Goal: Transaction & Acquisition: Purchase product/service

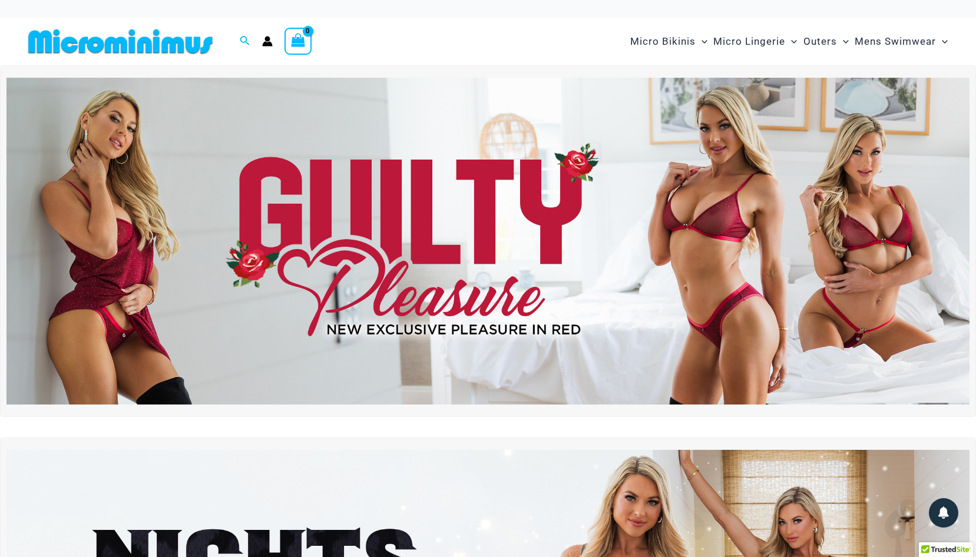
click at [329, 276] on img at bounding box center [487, 241] width 963 height 327
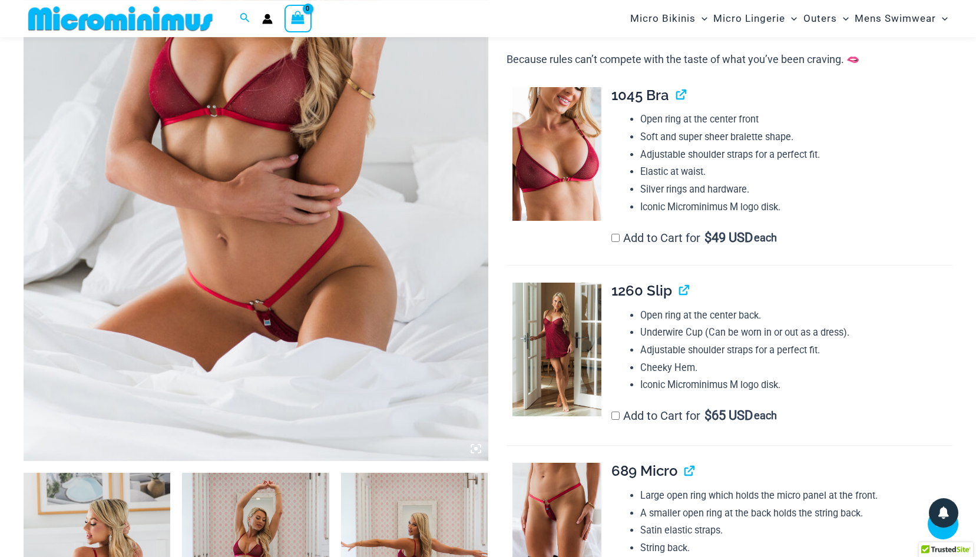
scroll to position [532, 0]
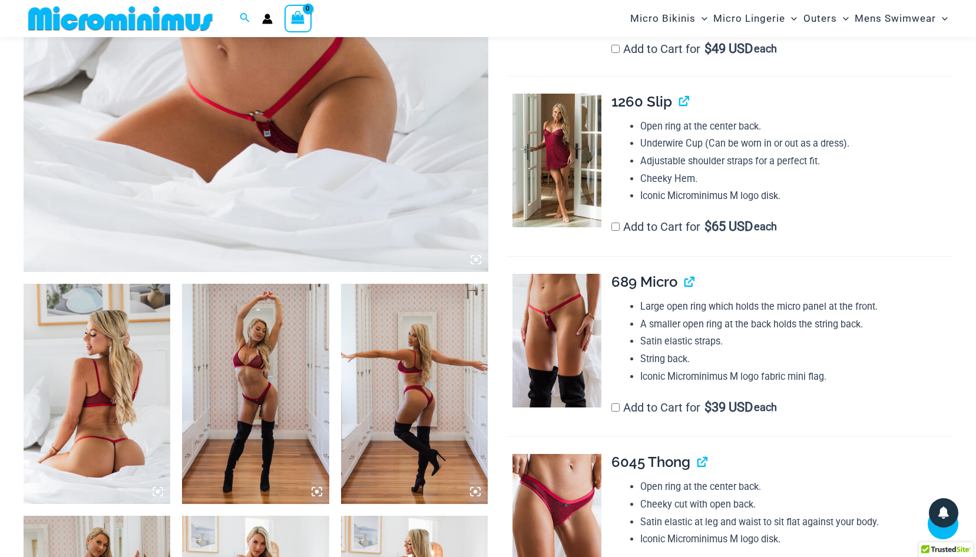
click at [115, 349] on img at bounding box center [97, 394] width 147 height 220
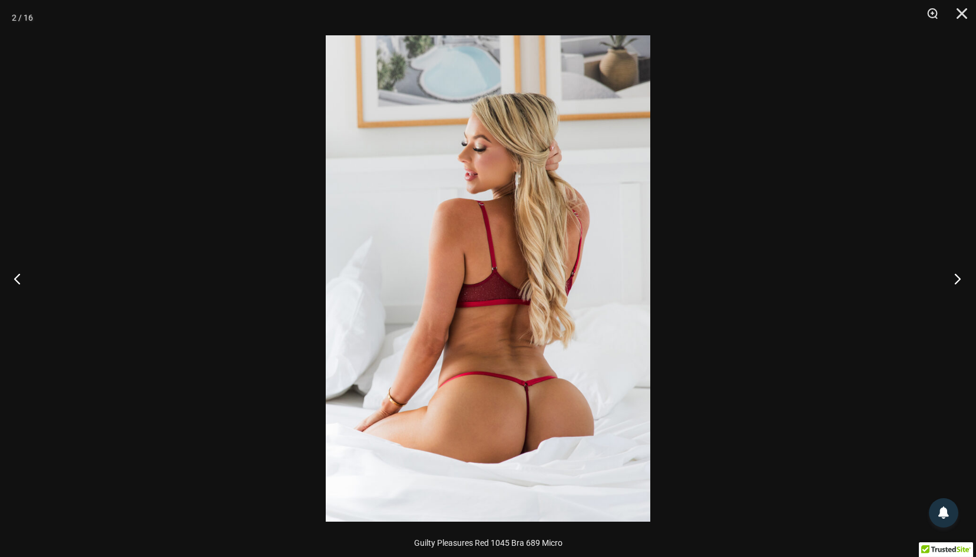
click at [956, 275] on button "Next" at bounding box center [954, 278] width 44 height 59
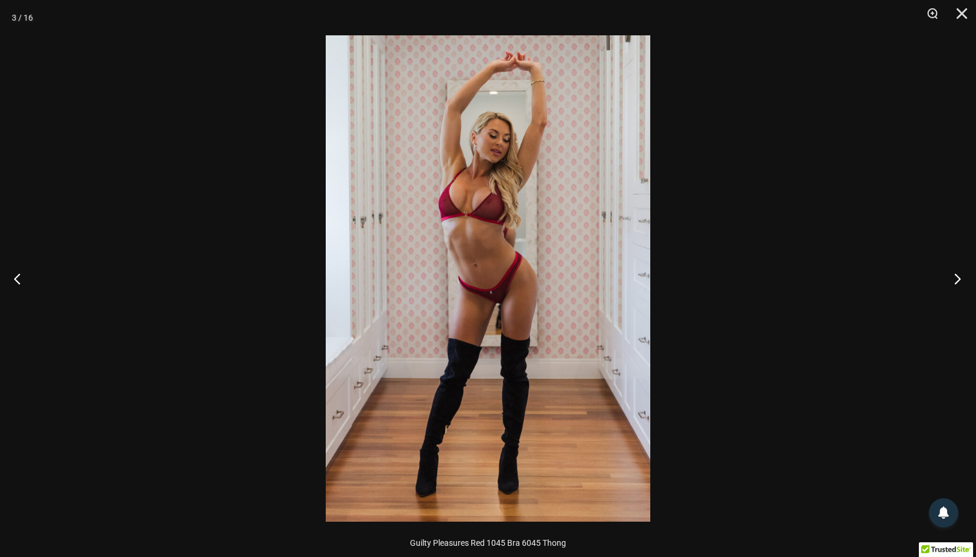
click at [956, 275] on button "Next" at bounding box center [954, 278] width 44 height 59
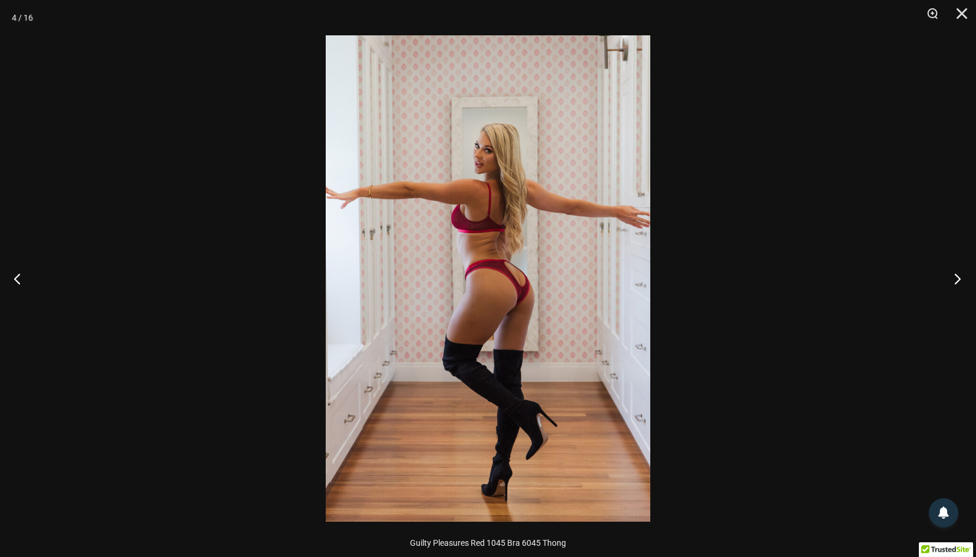
click at [956, 275] on button "Next" at bounding box center [954, 278] width 44 height 59
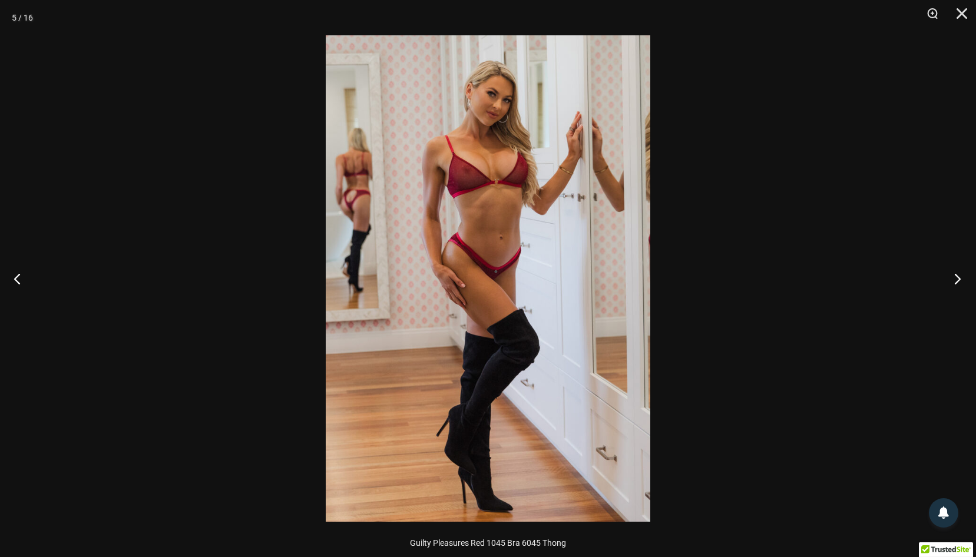
click at [956, 275] on button "Next" at bounding box center [954, 278] width 44 height 59
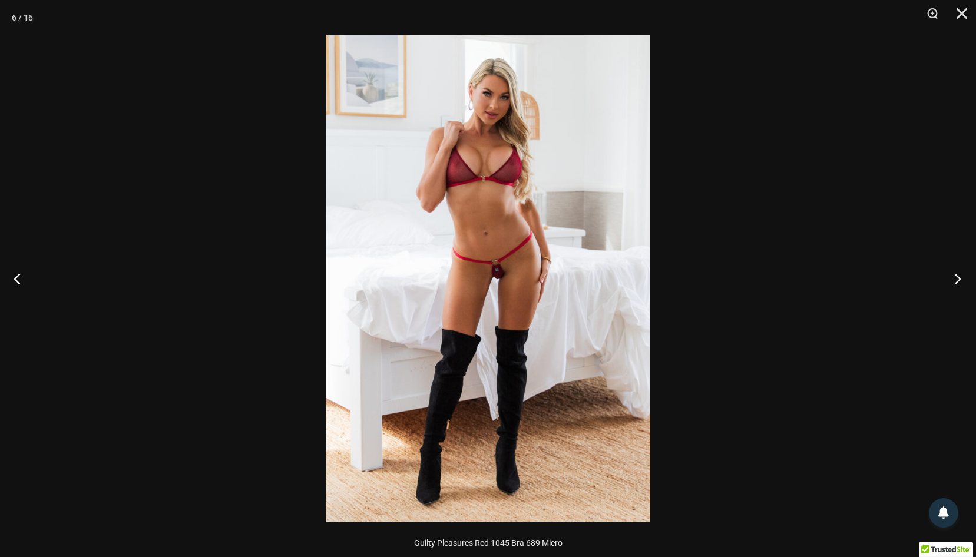
click at [956, 275] on button "Next" at bounding box center [954, 278] width 44 height 59
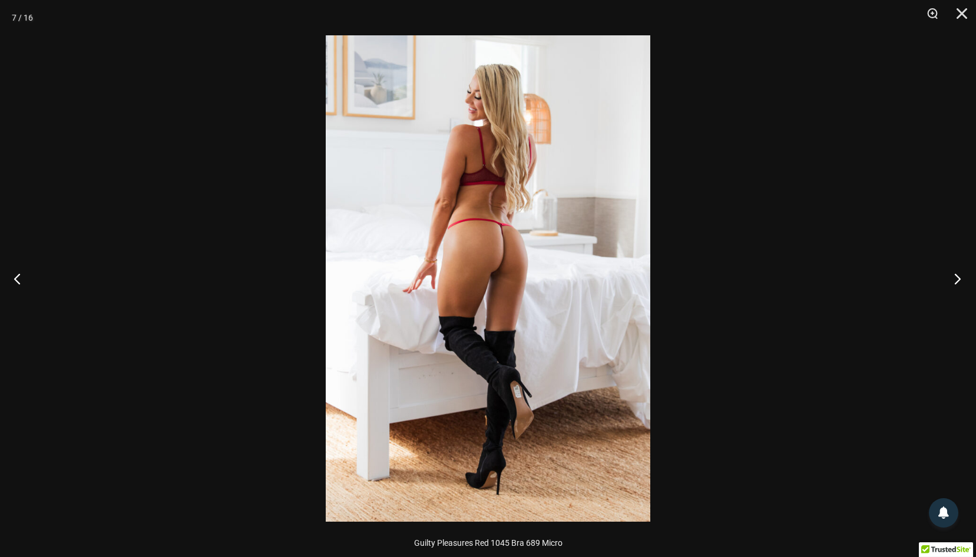
click at [957, 274] on button "Next" at bounding box center [954, 278] width 44 height 59
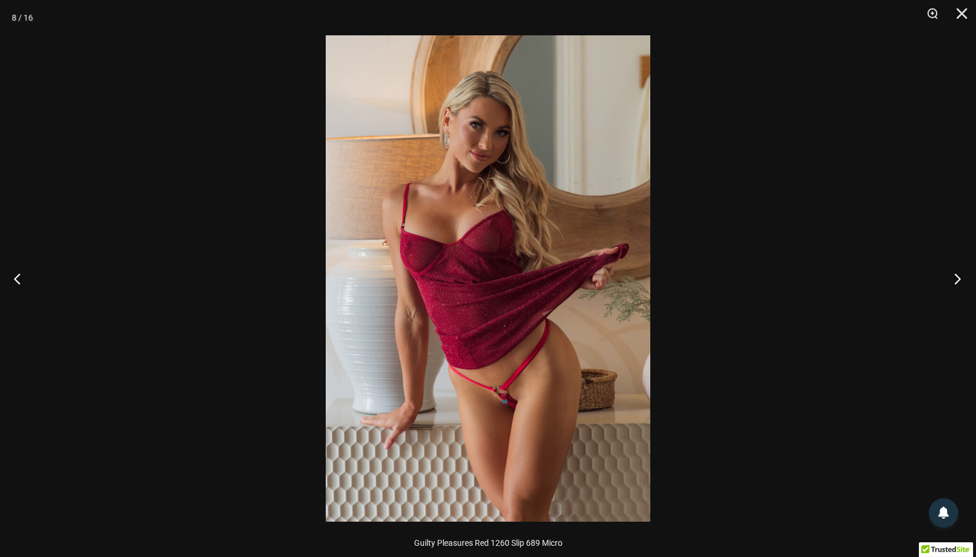
click at [957, 274] on button "Next" at bounding box center [954, 278] width 44 height 59
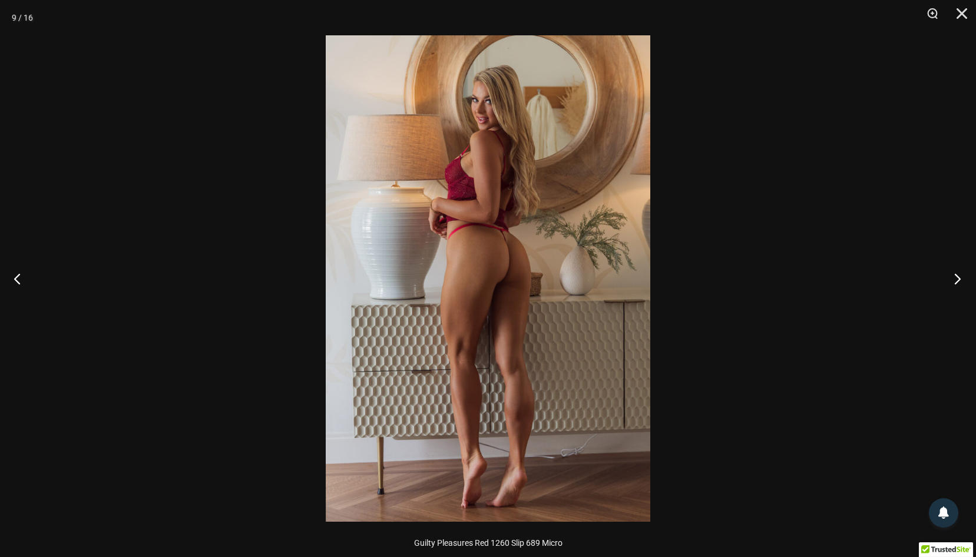
click at [957, 274] on button "Next" at bounding box center [954, 278] width 44 height 59
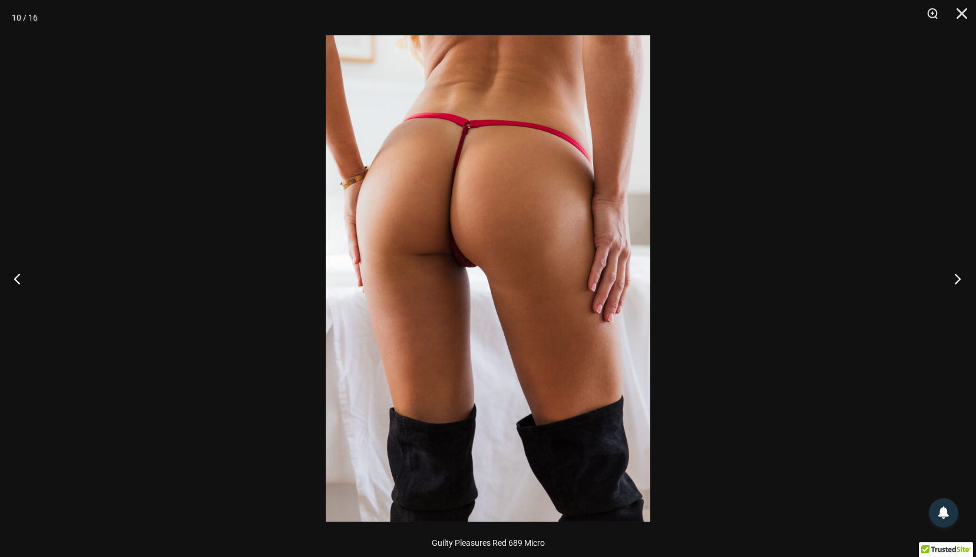
click at [957, 273] on button "Next" at bounding box center [954, 278] width 44 height 59
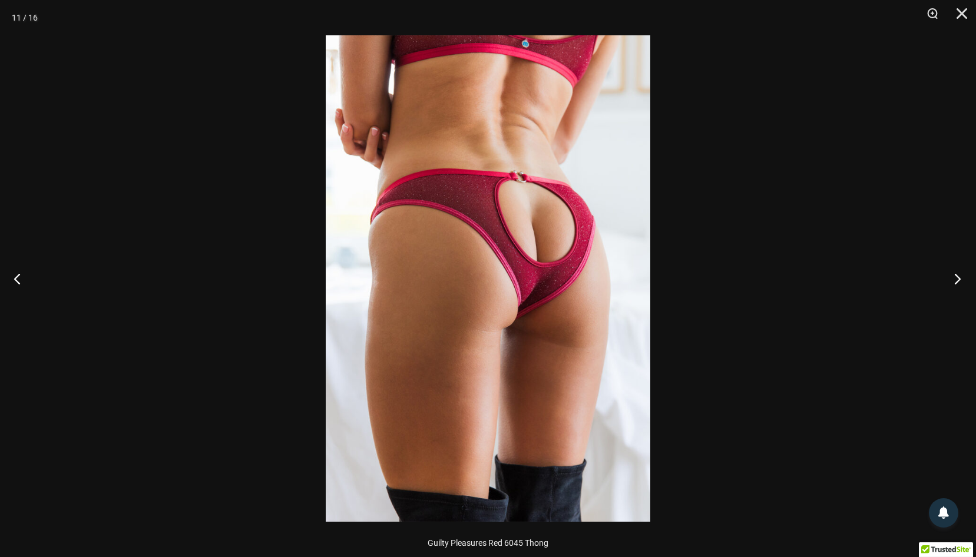
click at [957, 273] on button "Next" at bounding box center [954, 278] width 44 height 59
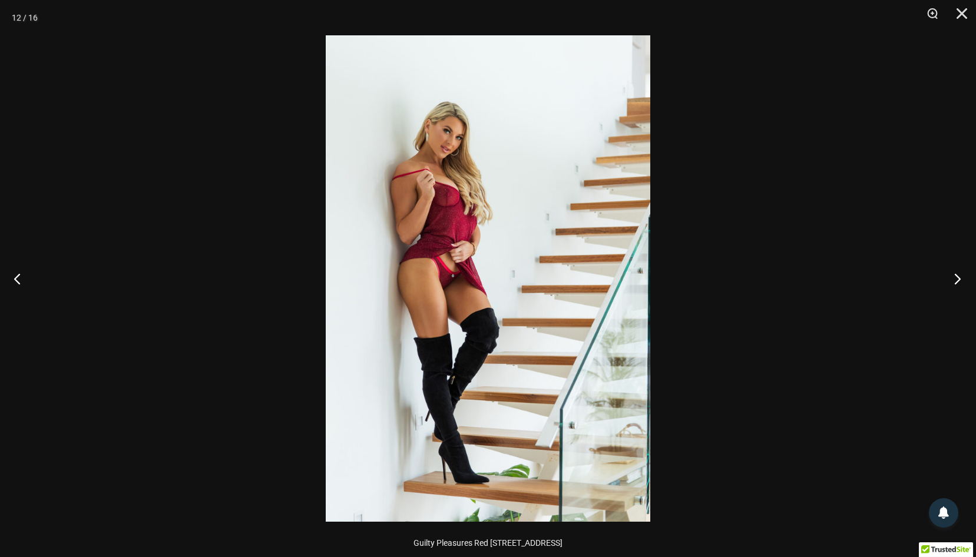
click at [957, 273] on button "Next" at bounding box center [954, 278] width 44 height 59
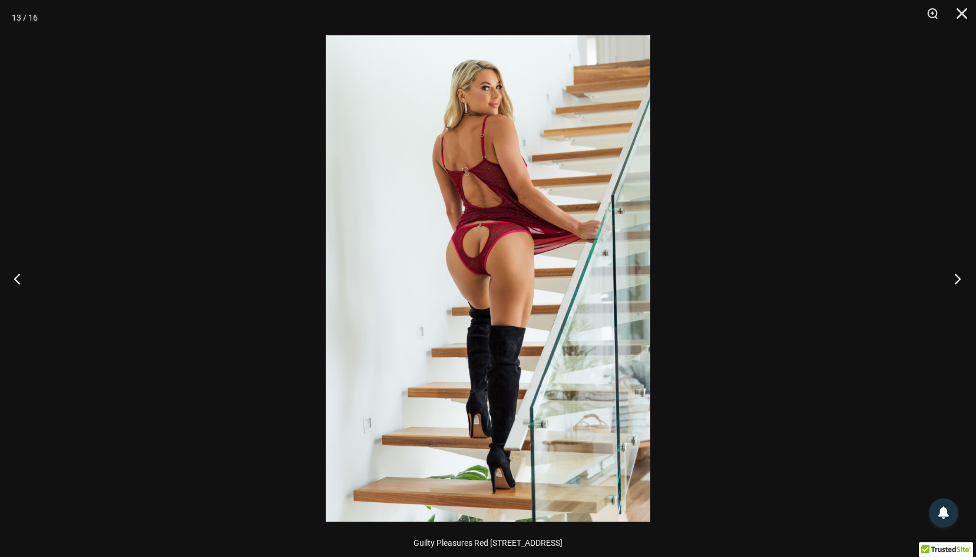
click at [958, 270] on button "Next" at bounding box center [954, 278] width 44 height 59
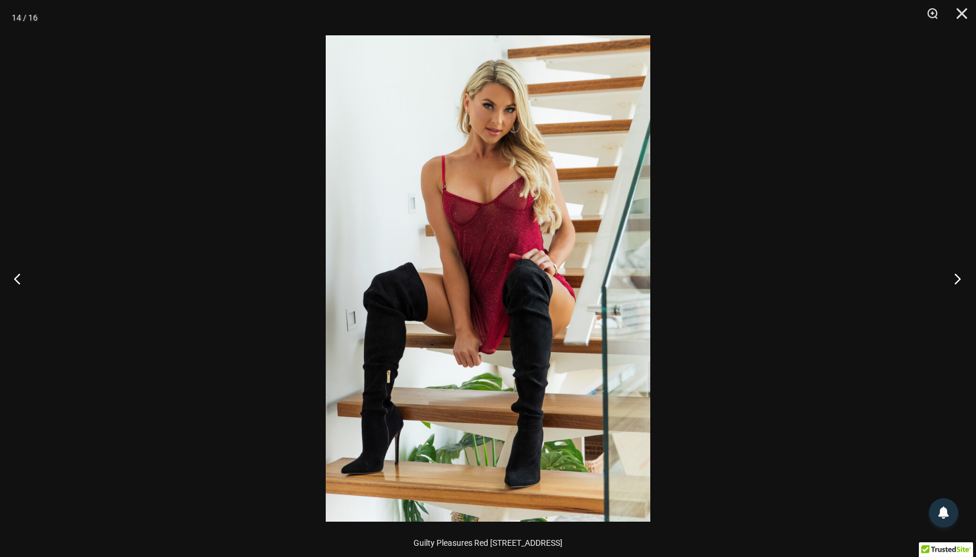
click at [958, 270] on button "Next" at bounding box center [954, 278] width 44 height 59
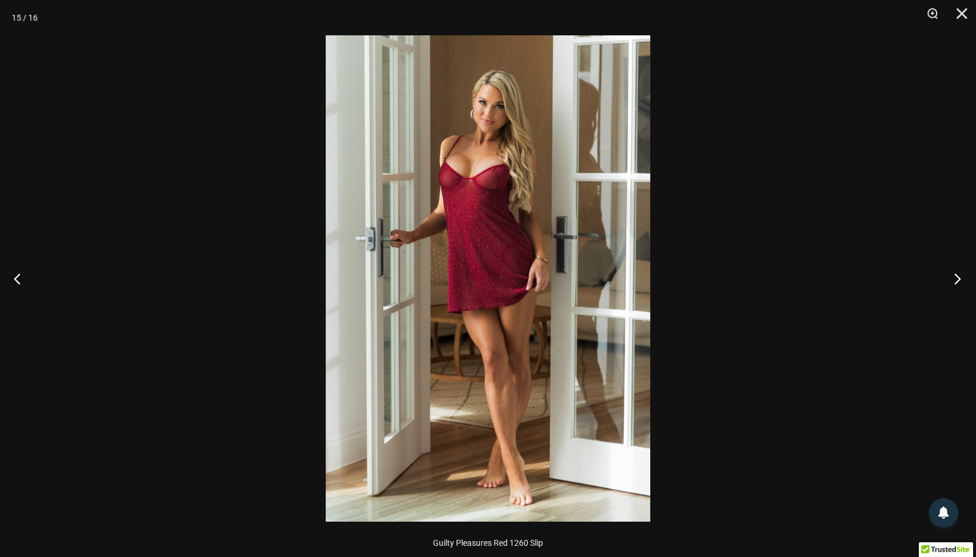
click at [956, 279] on button "Next" at bounding box center [954, 278] width 44 height 59
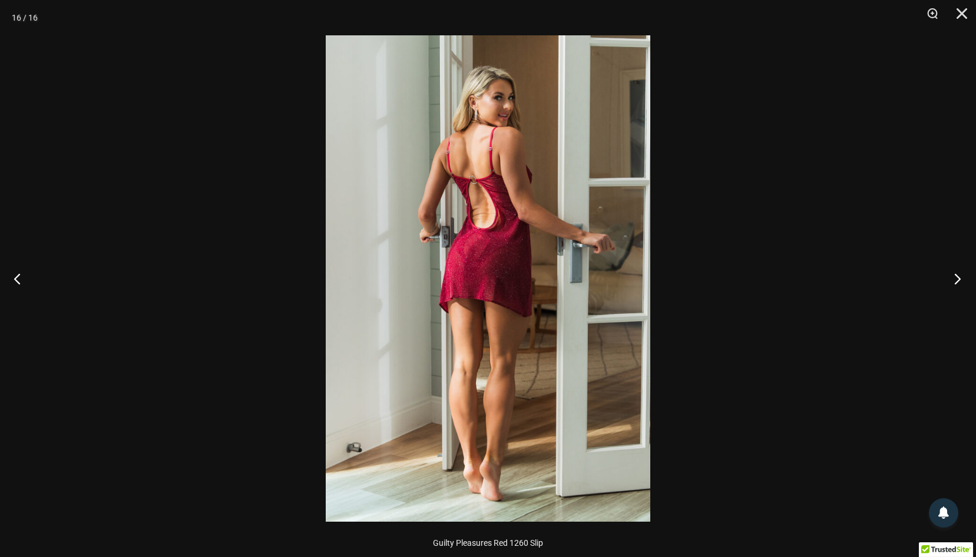
click at [957, 276] on button "Next" at bounding box center [954, 278] width 44 height 59
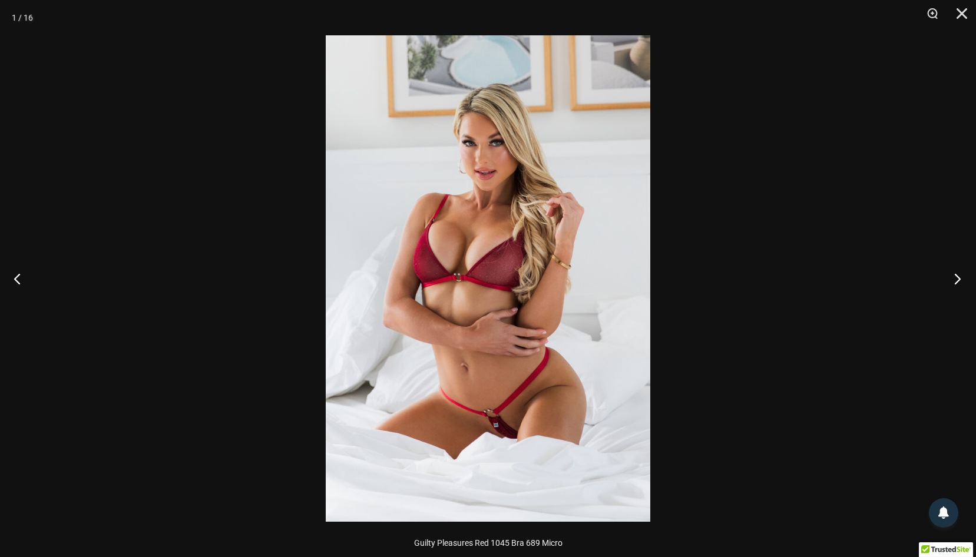
click at [957, 276] on button "Next" at bounding box center [954, 278] width 44 height 59
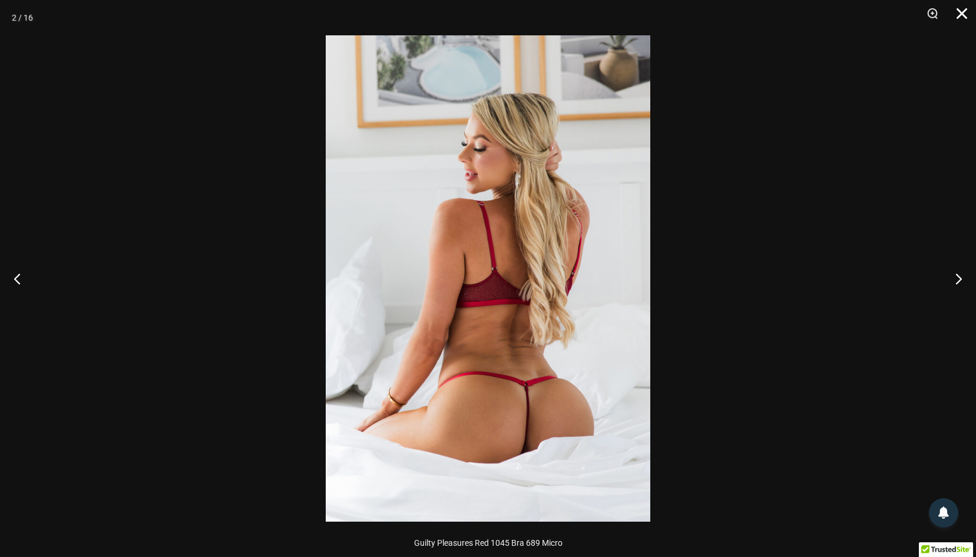
click at [958, 10] on button "Close" at bounding box center [957, 17] width 29 height 35
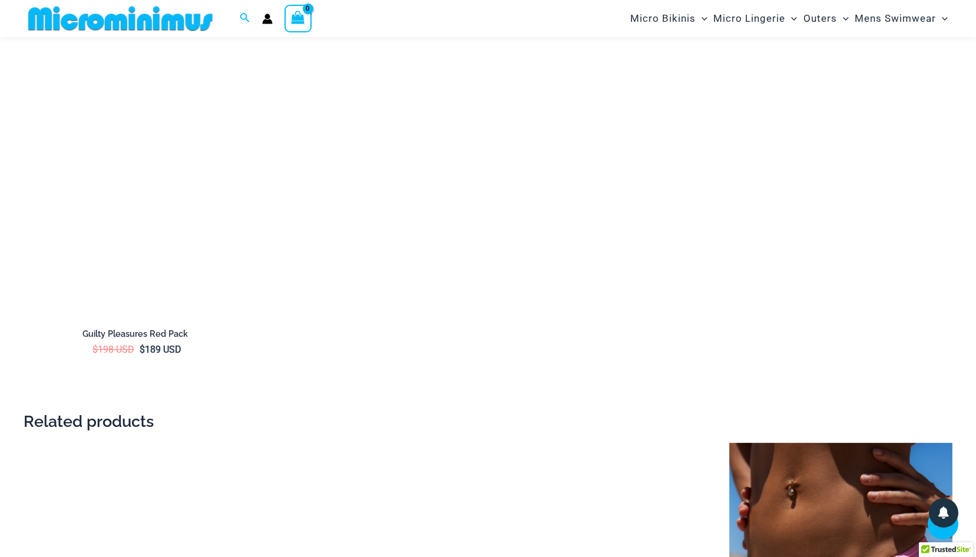
scroll to position [2394, 0]
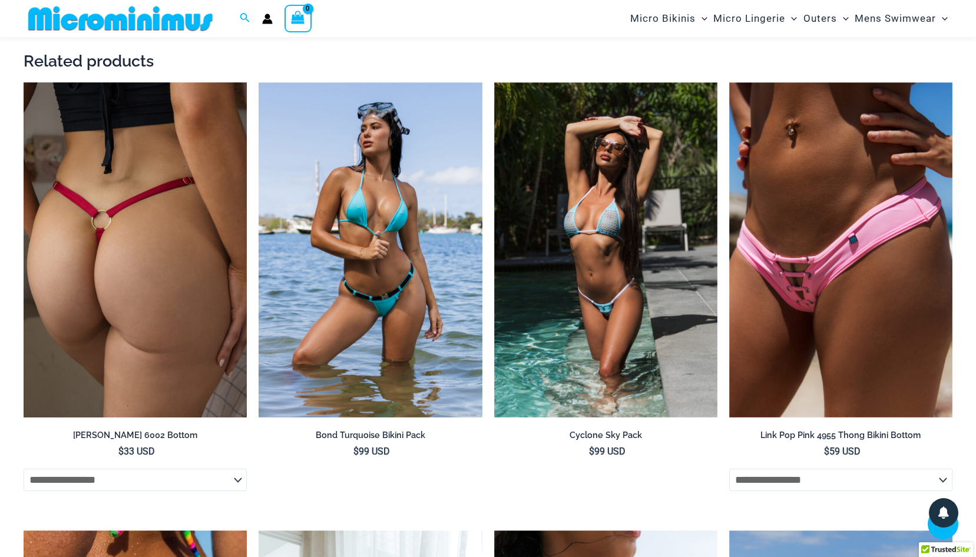
click at [132, 304] on img at bounding box center [135, 249] width 223 height 335
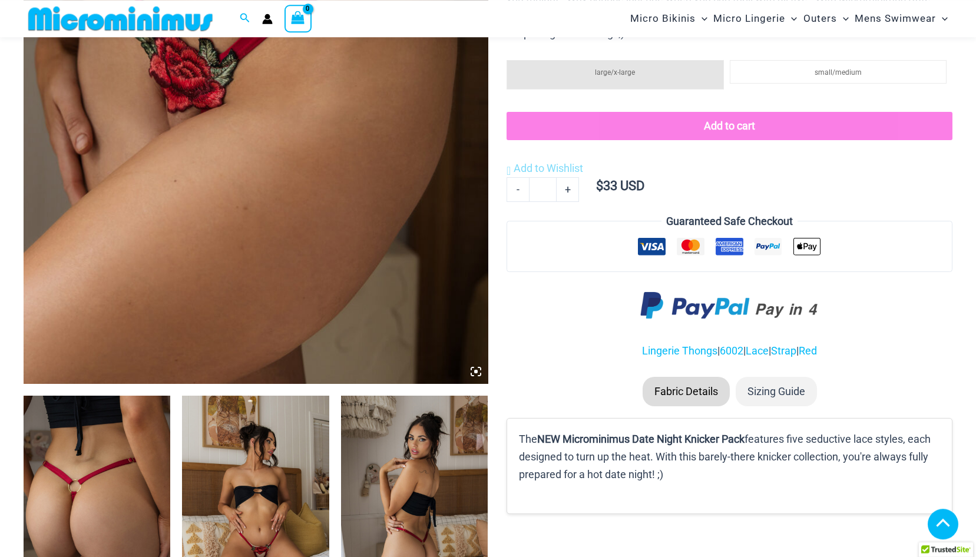
scroll to position [472, 0]
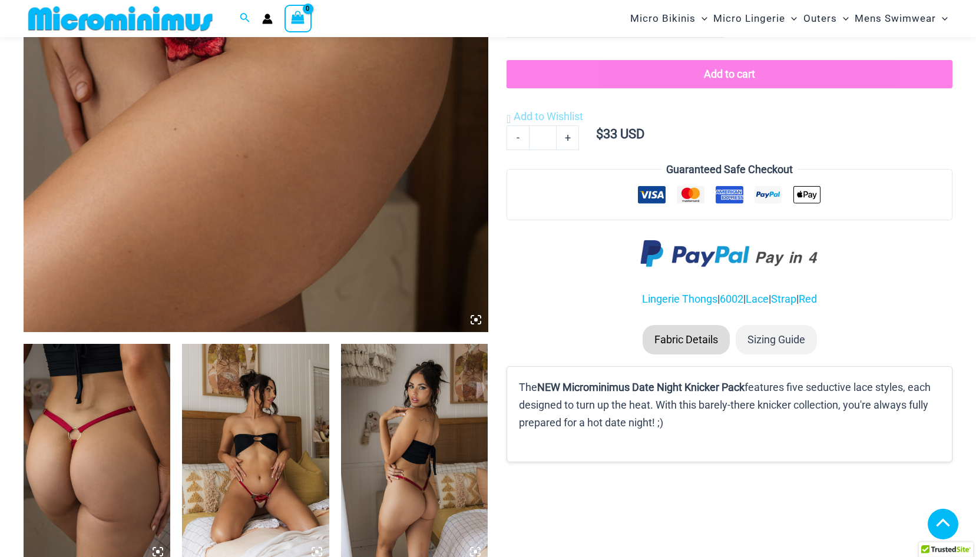
click at [74, 462] on img at bounding box center [97, 454] width 147 height 220
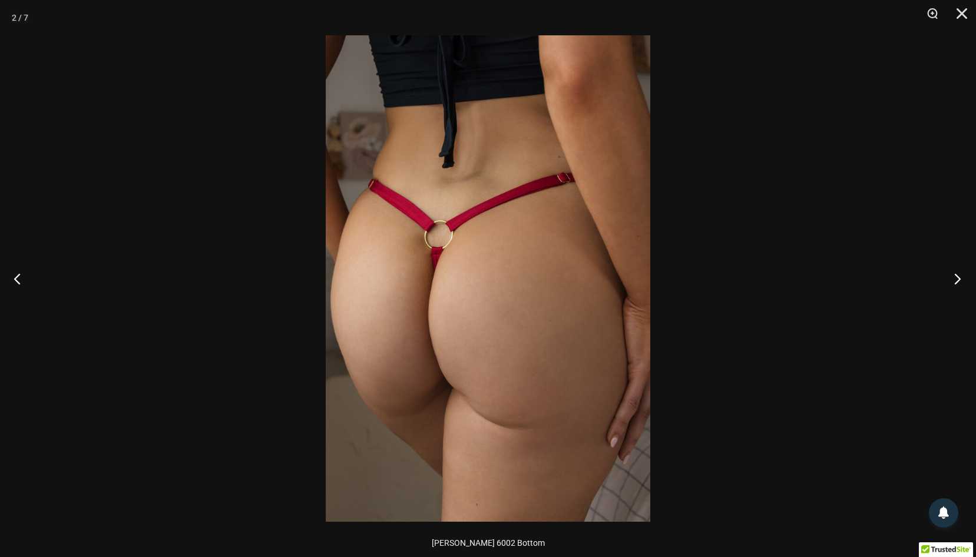
click at [961, 277] on button "Next" at bounding box center [954, 278] width 44 height 59
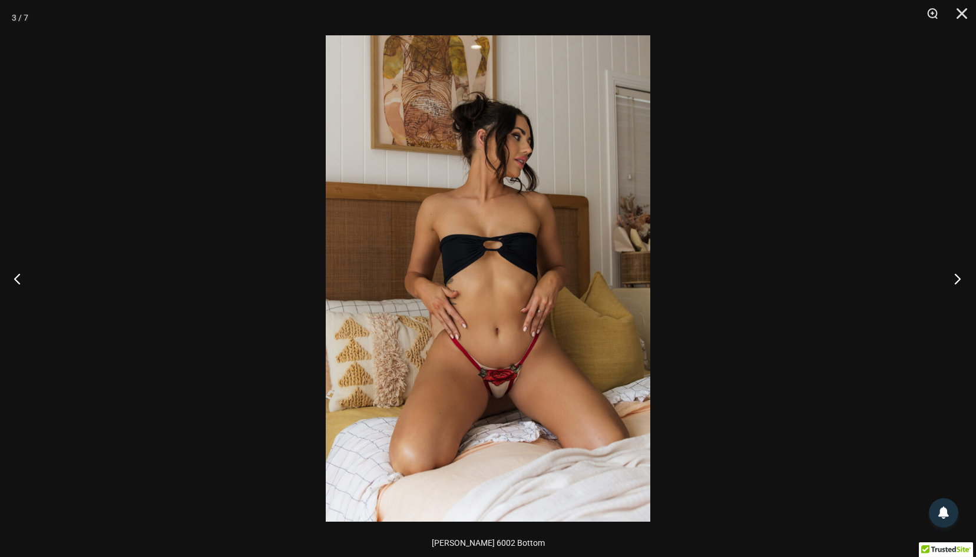
click at [961, 277] on button "Next" at bounding box center [954, 278] width 44 height 59
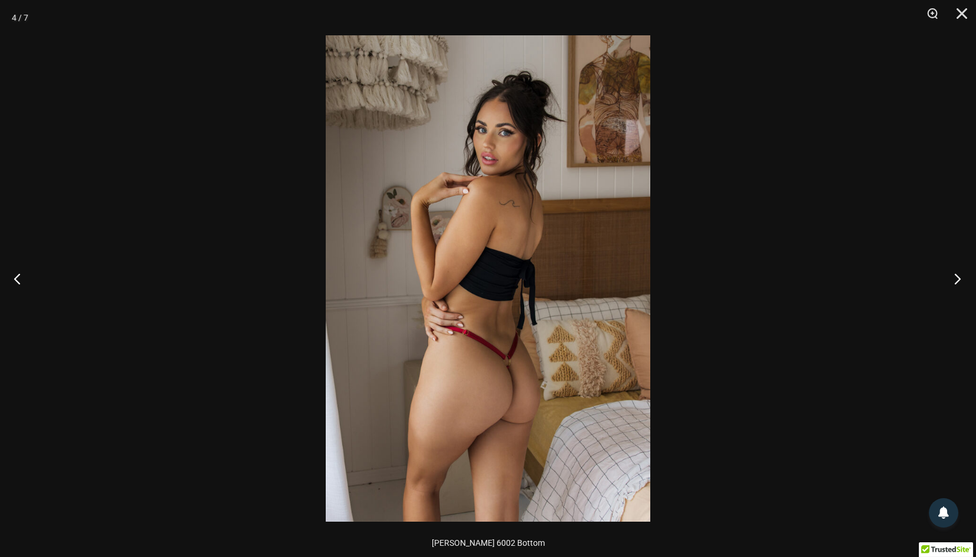
click at [961, 277] on button "Next" at bounding box center [954, 278] width 44 height 59
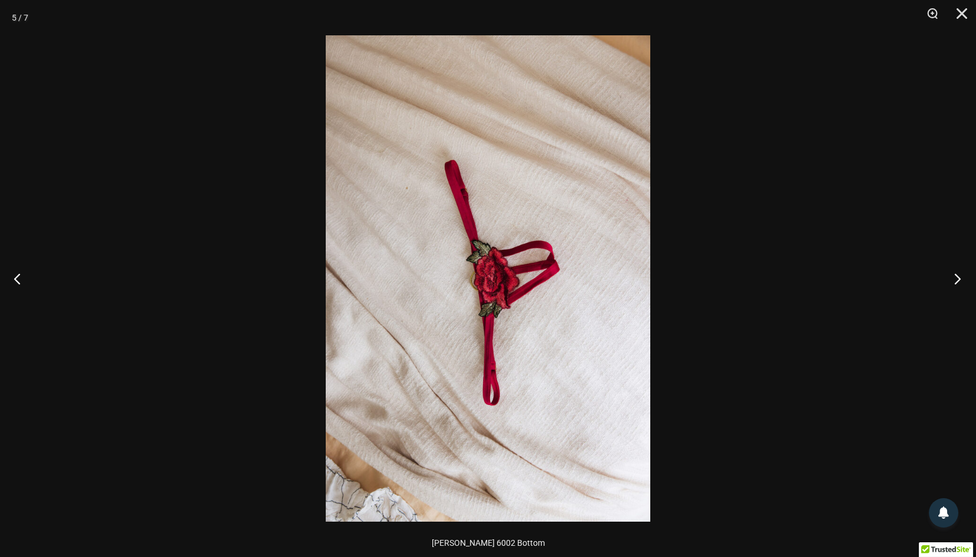
click at [961, 277] on button "Next" at bounding box center [954, 278] width 44 height 59
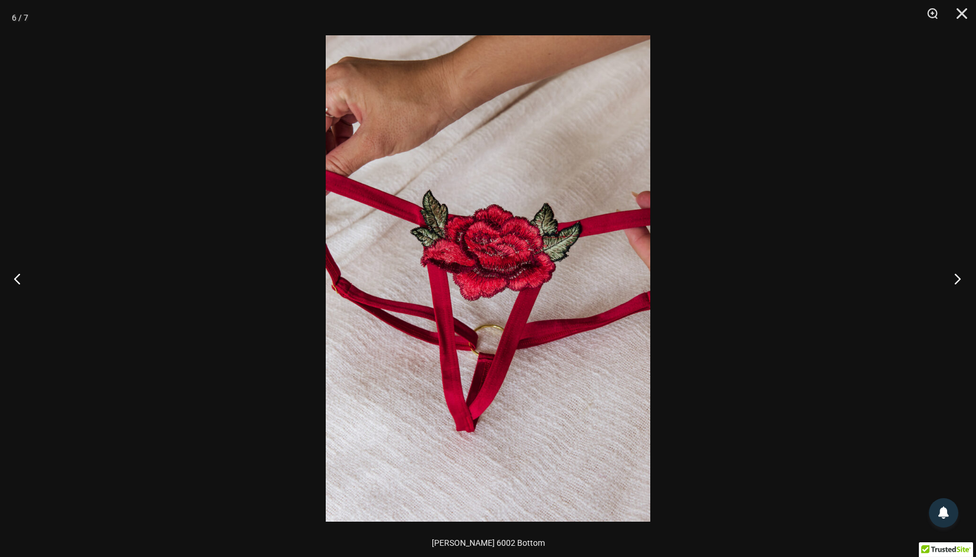
click at [961, 277] on button "Next" at bounding box center [954, 278] width 44 height 59
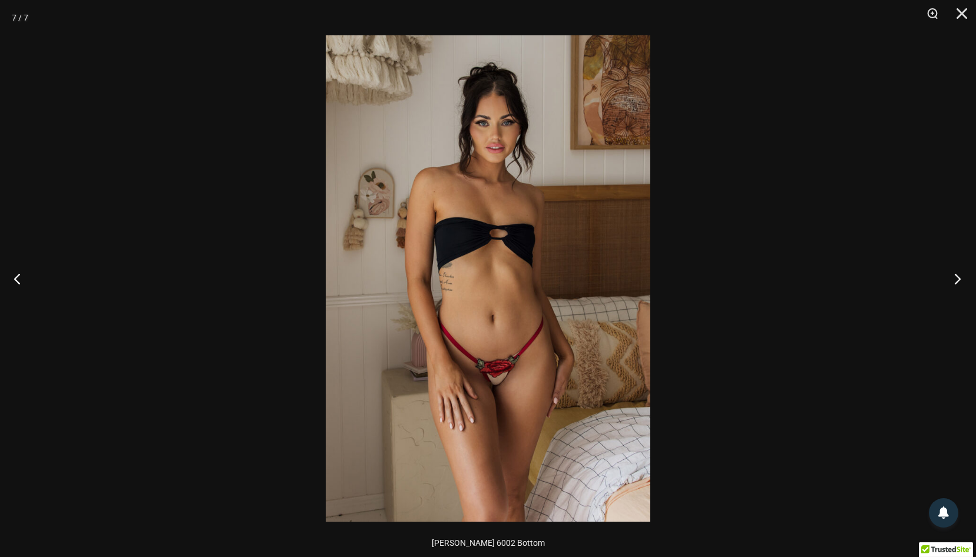
click at [961, 277] on button "Next" at bounding box center [954, 278] width 44 height 59
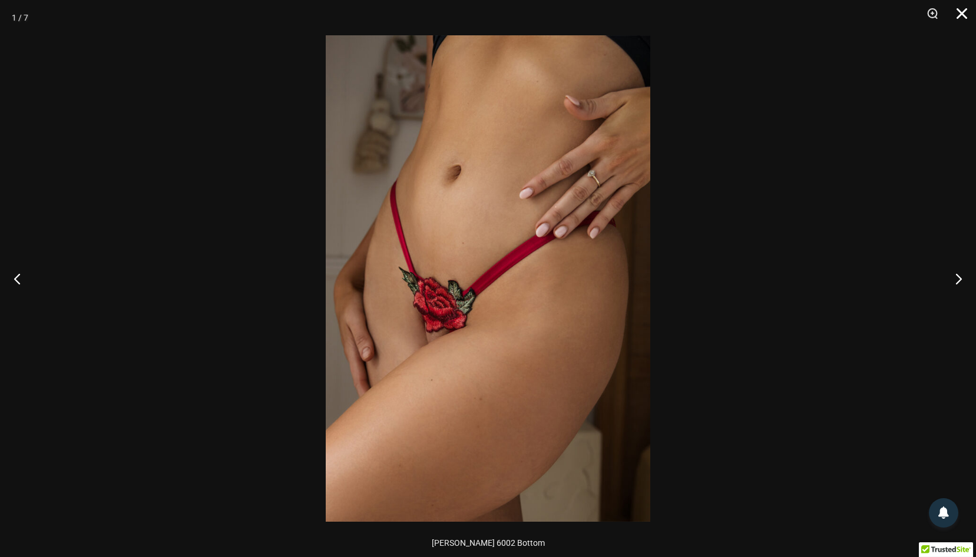
click at [960, 7] on button "Close" at bounding box center [957, 17] width 29 height 35
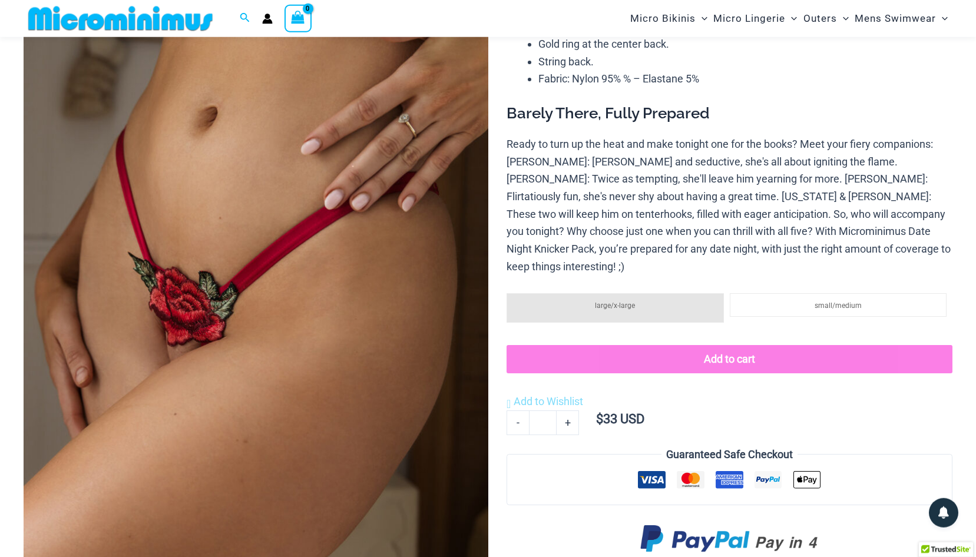
scroll to position [240, 0]
